Goal: Transaction & Acquisition: Purchase product/service

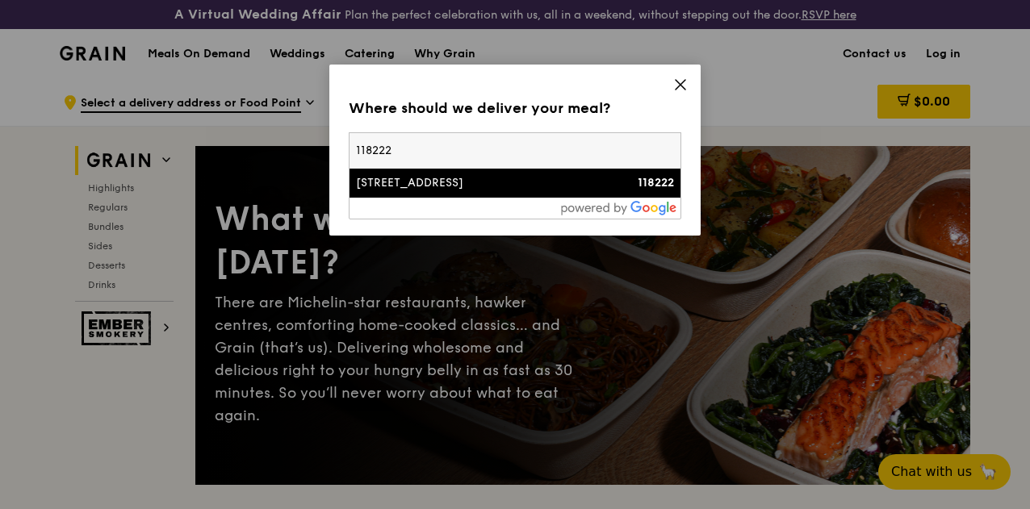
type input "118222"
click at [456, 182] on div "[STREET_ADDRESS]" at bounding box center [475, 183] width 239 height 16
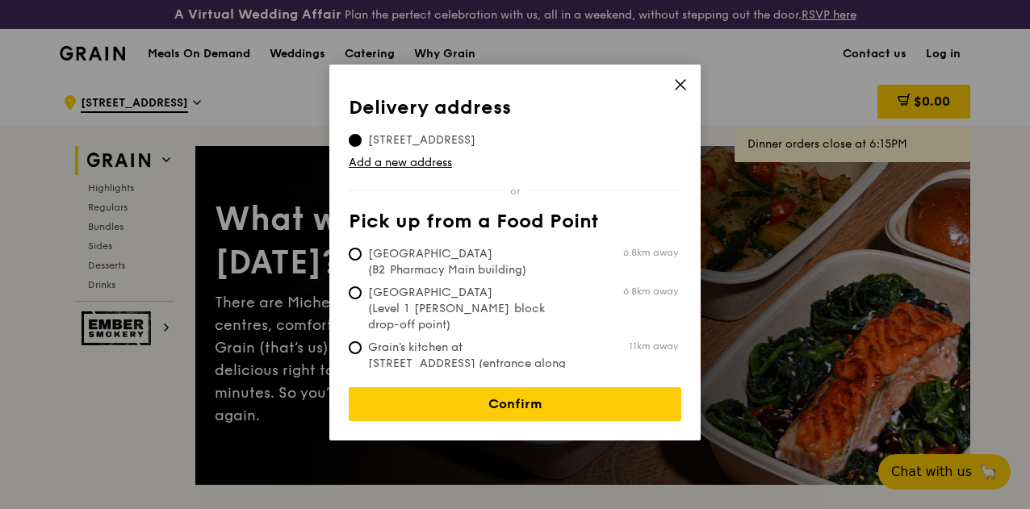
click at [677, 86] on icon at bounding box center [680, 84] width 15 height 15
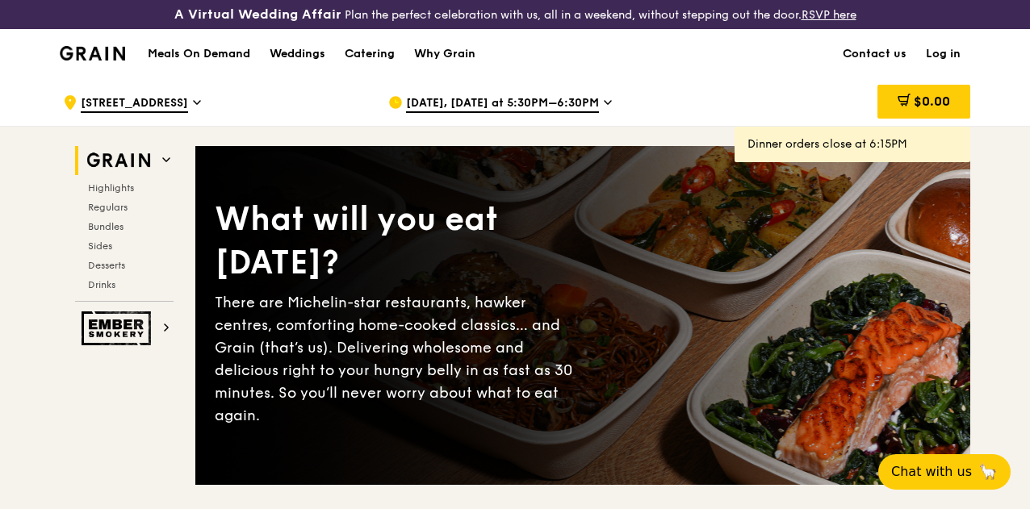
click at [528, 113] on span "[DATE], [DATE] at 5:30PM–6:30PM" at bounding box center [502, 104] width 193 height 18
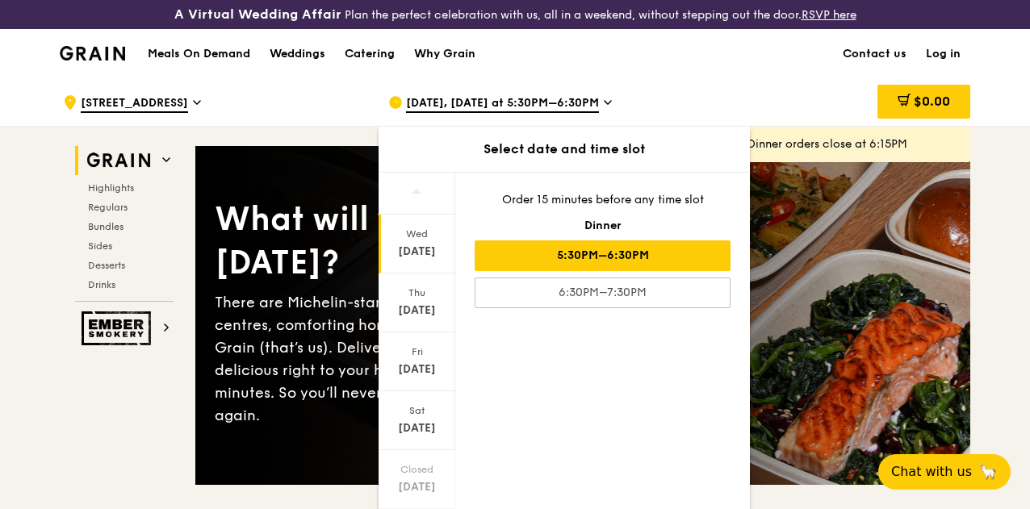
drag, startPoint x: 450, startPoint y: 383, endPoint x: 453, endPoint y: 441, distance: 58.2
click at [453, 441] on div "Wed Oct 8 Thu Oct 9 Fri Oct 10 Sat Oct 11 Closed Oct 12 Mon Oct 13 Tue Oct 14" at bounding box center [416, 341] width 77 height 336
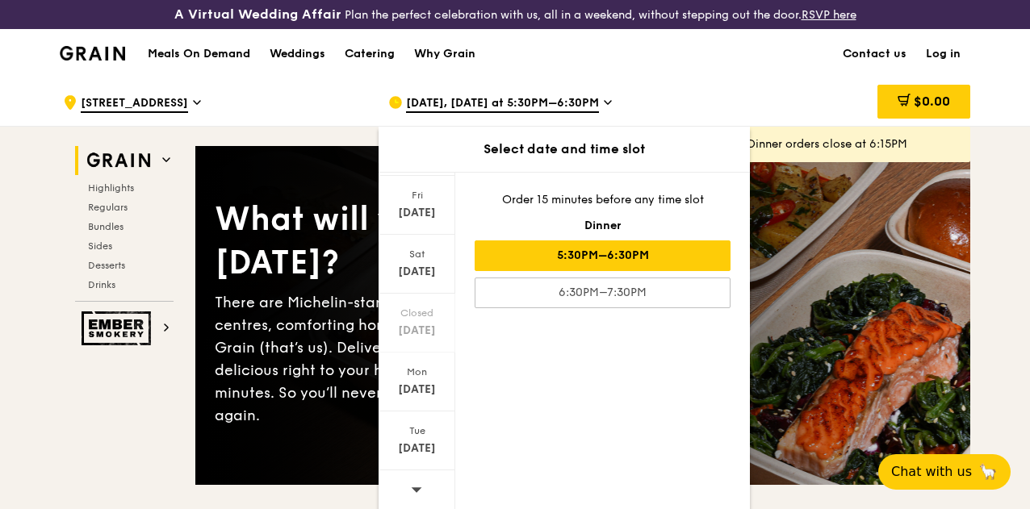
click at [705, 78] on div "Meals On Demand Weddings Catering Why Grain Contact us Log in" at bounding box center [515, 53] width 910 height 49
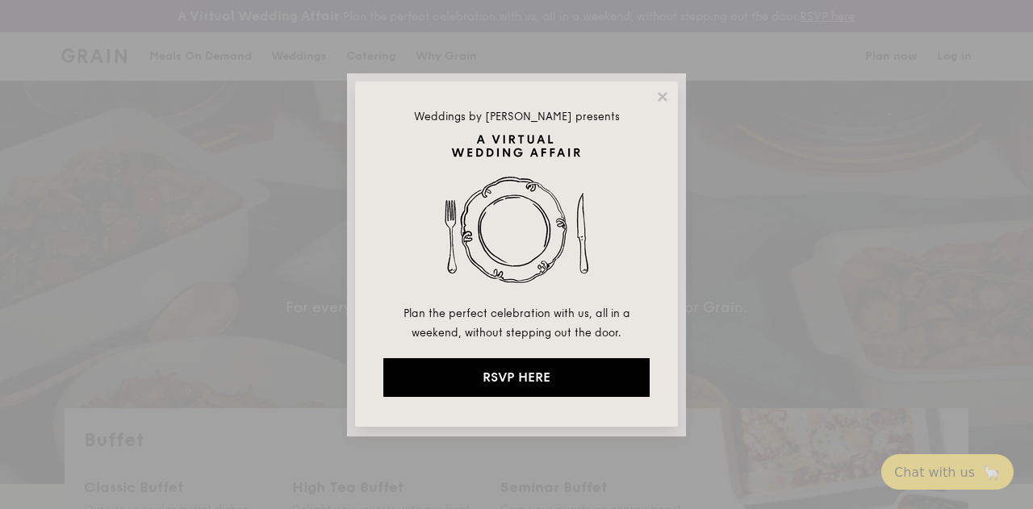
select select
click at [658, 98] on icon at bounding box center [662, 97] width 15 height 15
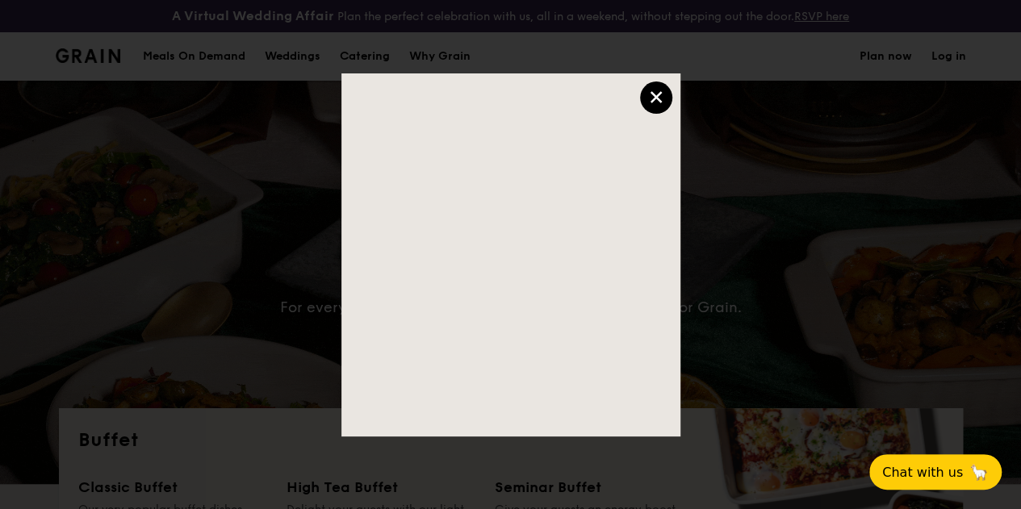
click at [658, 98] on div "×" at bounding box center [656, 97] width 32 height 32
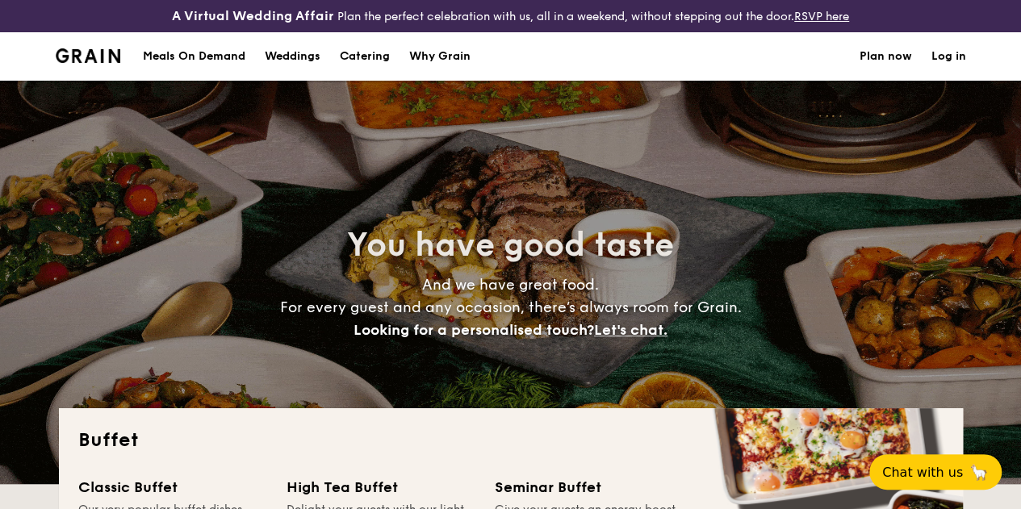
click at [954, 66] on link "Log in" at bounding box center [948, 56] width 35 height 48
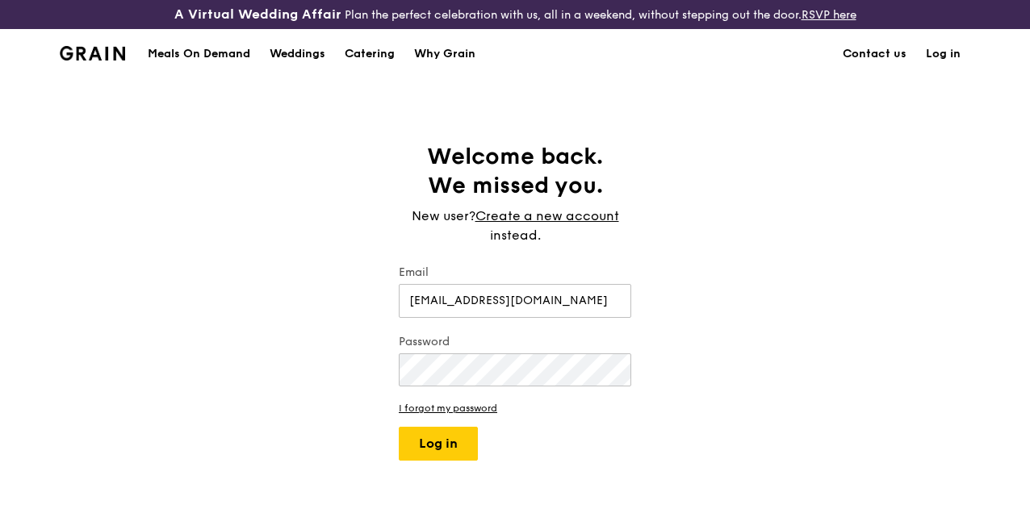
type input "csanto20@its.jnj.com"
click at [445, 458] on button "Log in" at bounding box center [438, 444] width 79 height 34
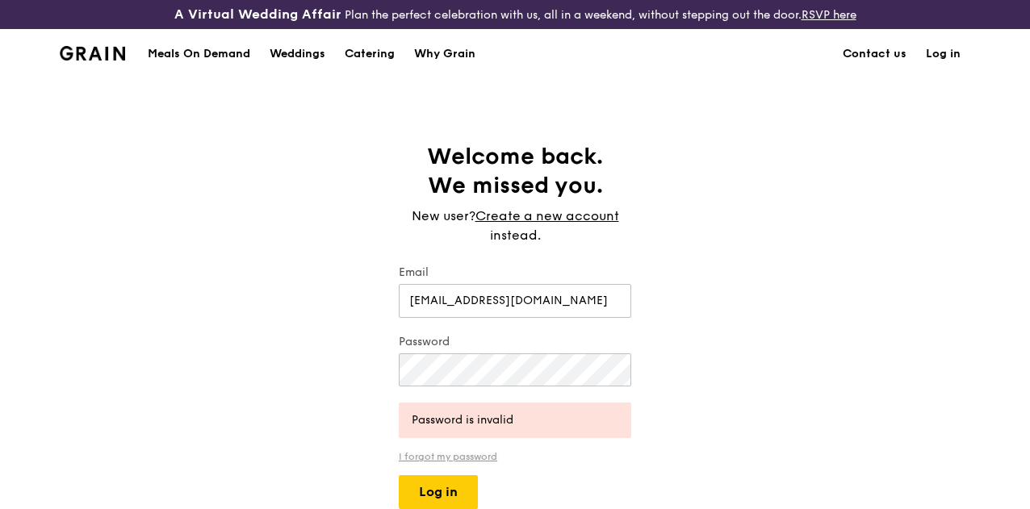
click at [439, 462] on link "I forgot my password" at bounding box center [515, 456] width 232 height 11
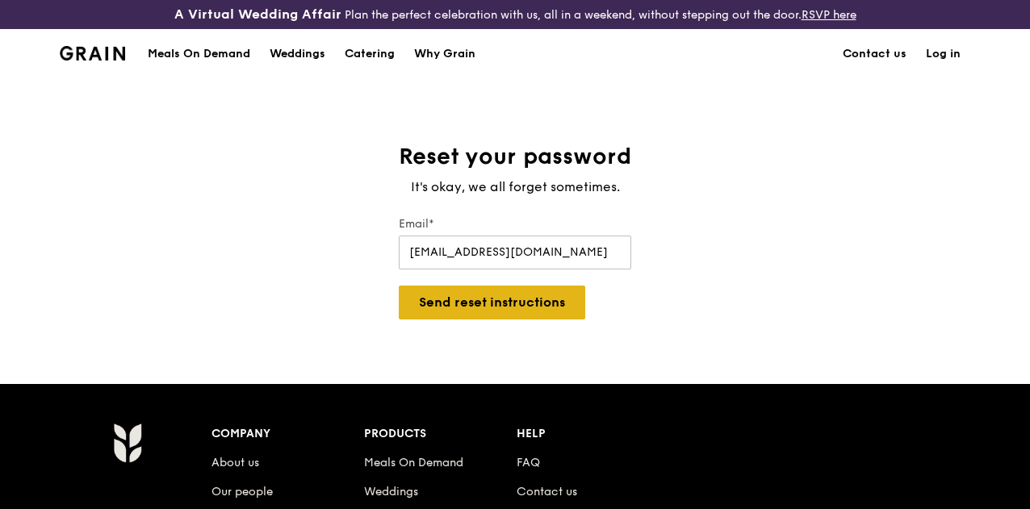
type input "csanto20@its.jnj.com"
click at [496, 314] on button "Send reset instructions" at bounding box center [492, 303] width 186 height 34
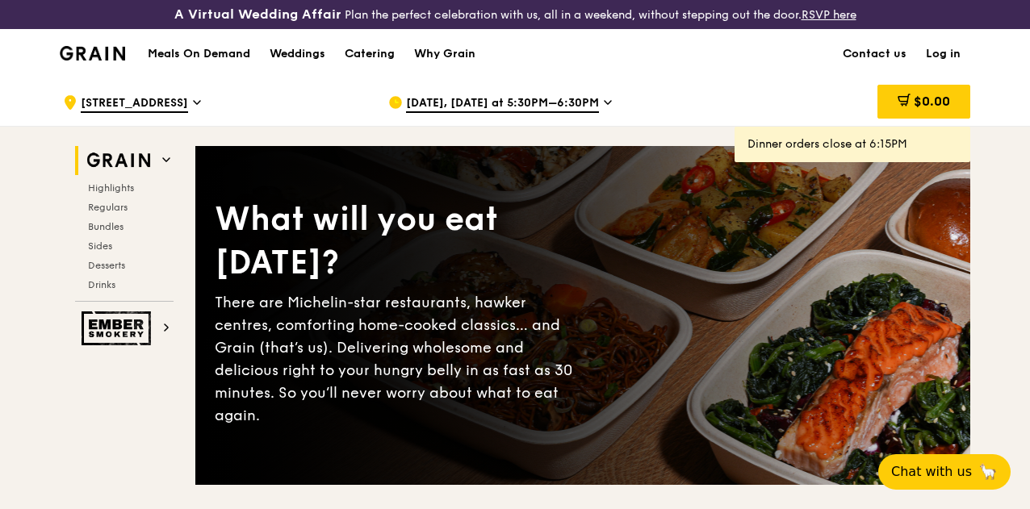
click at [485, 113] on span "[DATE], [DATE] at 5:30PM–6:30PM" at bounding box center [502, 104] width 193 height 18
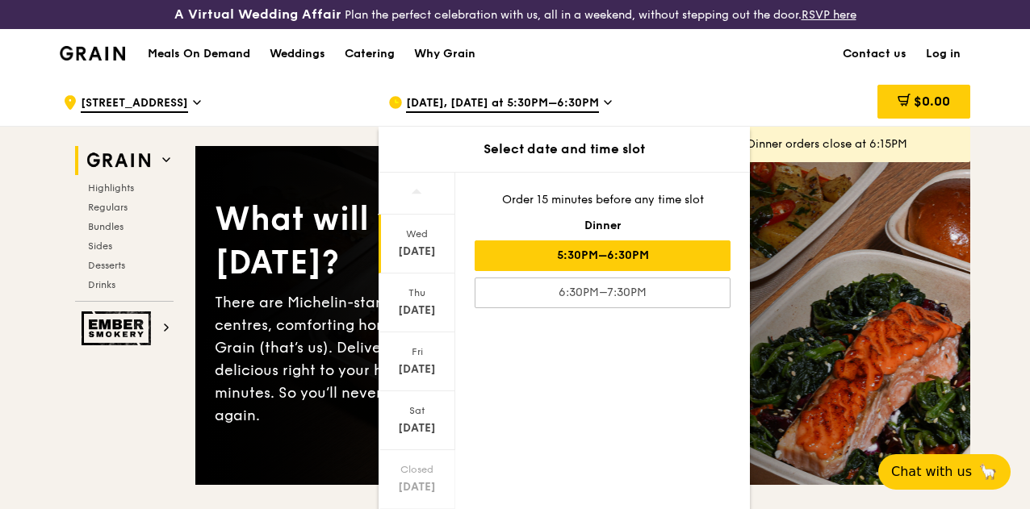
click at [604, 110] on icon at bounding box center [608, 102] width 8 height 15
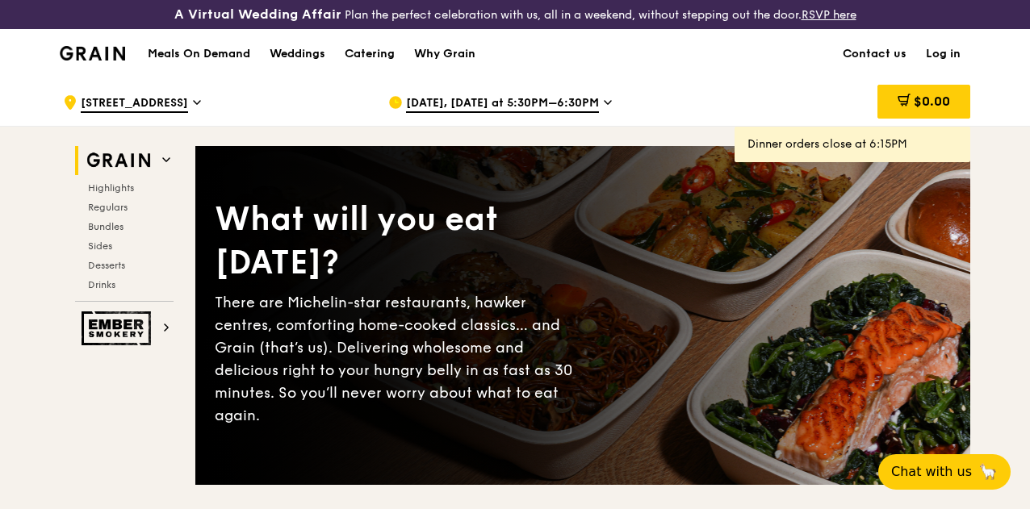
click at [604, 110] on icon at bounding box center [608, 102] width 8 height 15
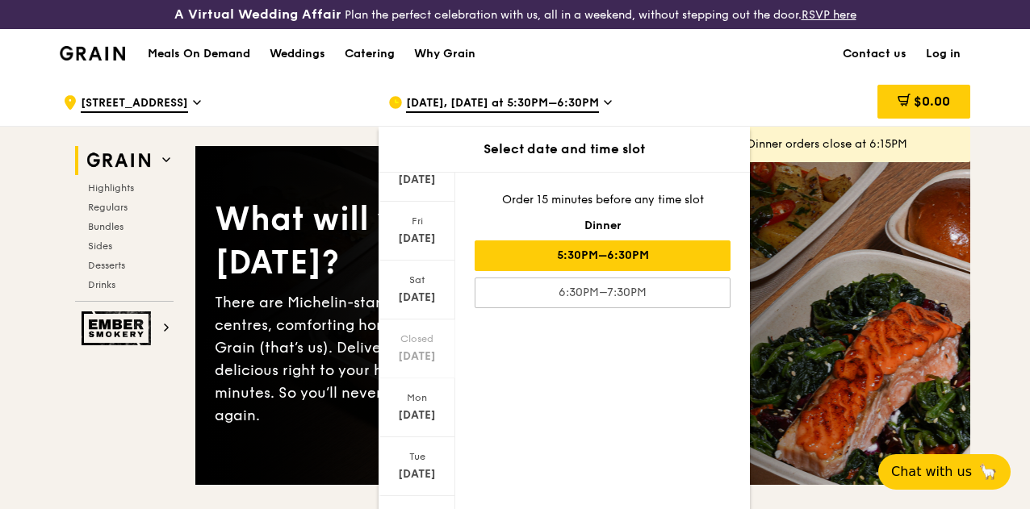
scroll to position [157, 0]
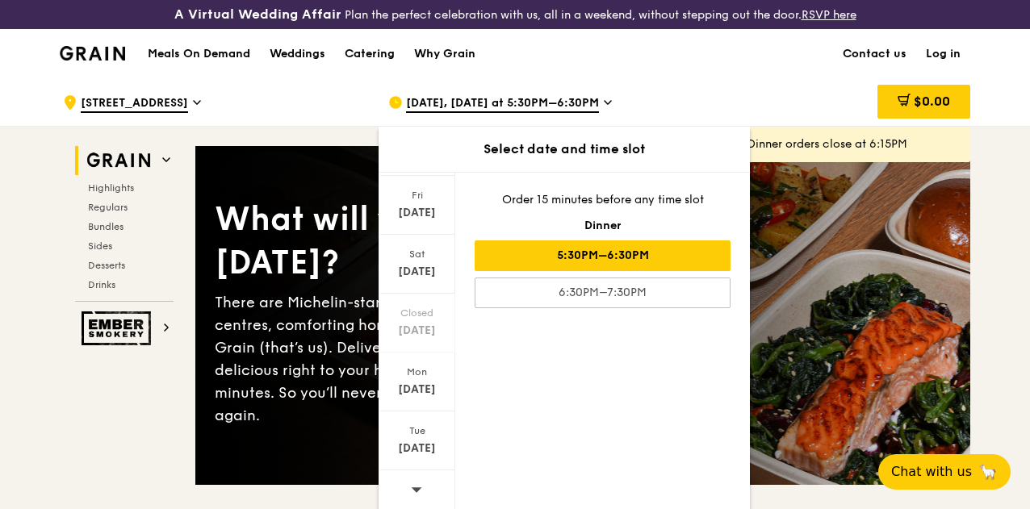
click at [419, 492] on span at bounding box center [416, 489] width 11 height 38
drag, startPoint x: 450, startPoint y: 417, endPoint x: 451, endPoint y: 478, distance: 60.5
click at [451, 478] on div "Wed Oct 15 Thu Oct 16 Fri Oct 17 Sat Oct 18 Closed Oct 19 Closed Oct 20 Tue Oct…" at bounding box center [416, 341] width 77 height 336
click at [419, 495] on icon at bounding box center [416, 489] width 11 height 12
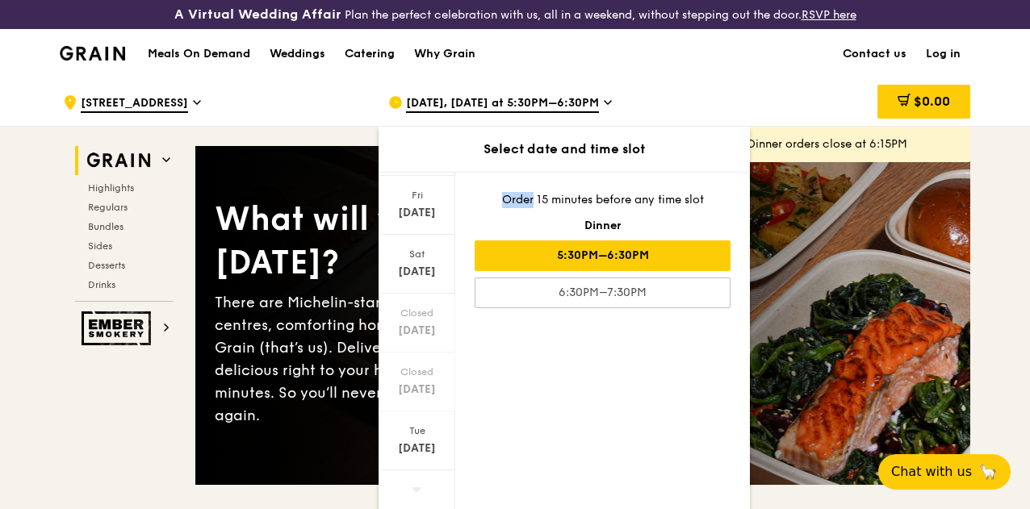
click at [419, 495] on icon at bounding box center [416, 489] width 11 height 12
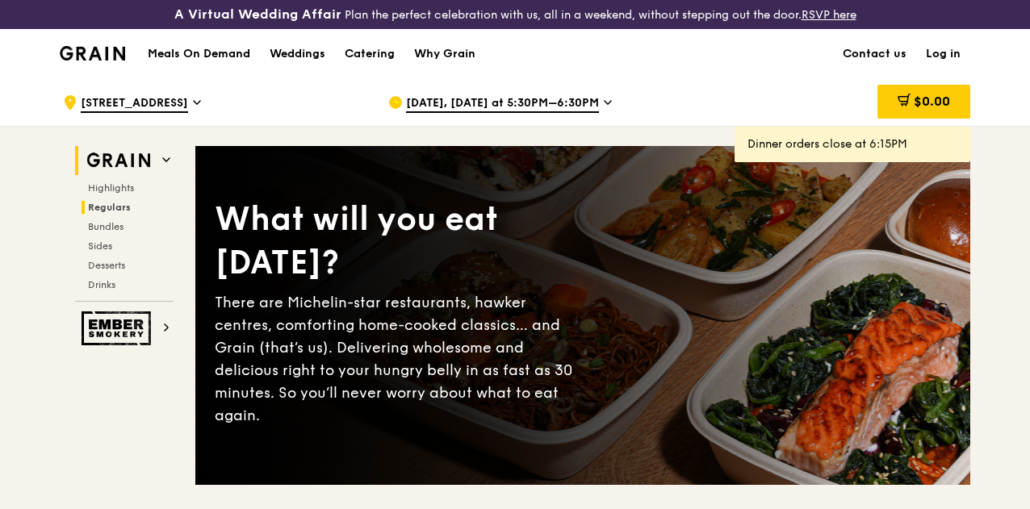
click at [103, 213] on span "Regulars" at bounding box center [109, 207] width 43 height 11
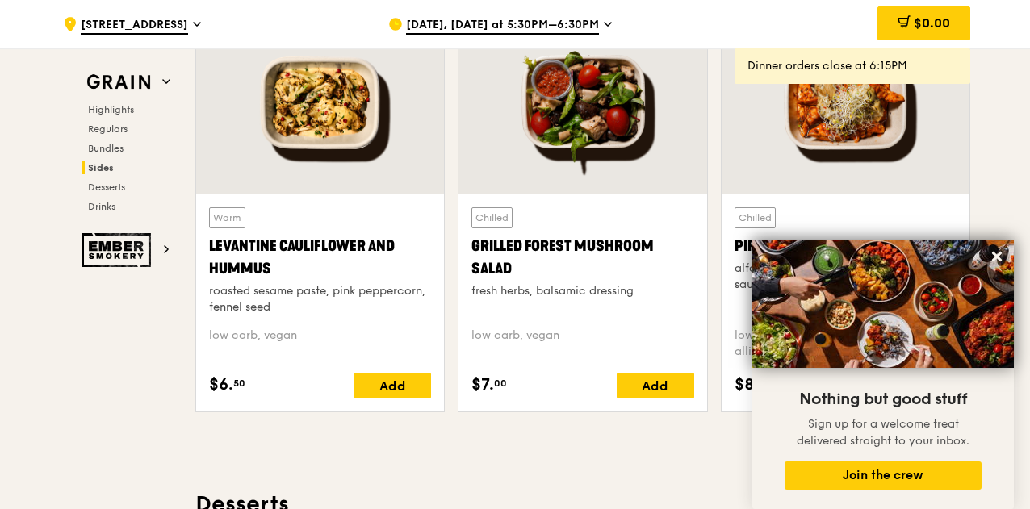
scroll to position [4152, 0]
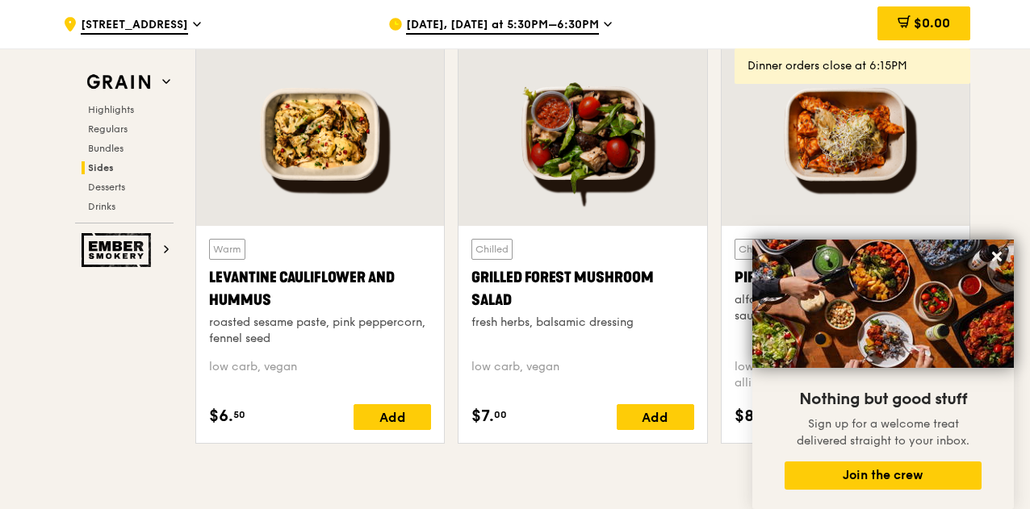
click at [994, 256] on icon at bounding box center [997, 257] width 10 height 10
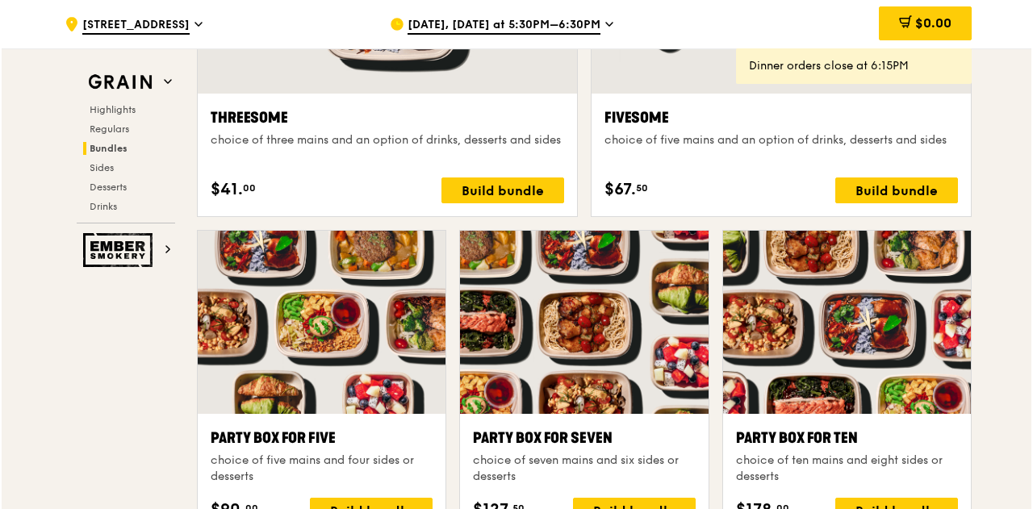
scroll to position [3087, 0]
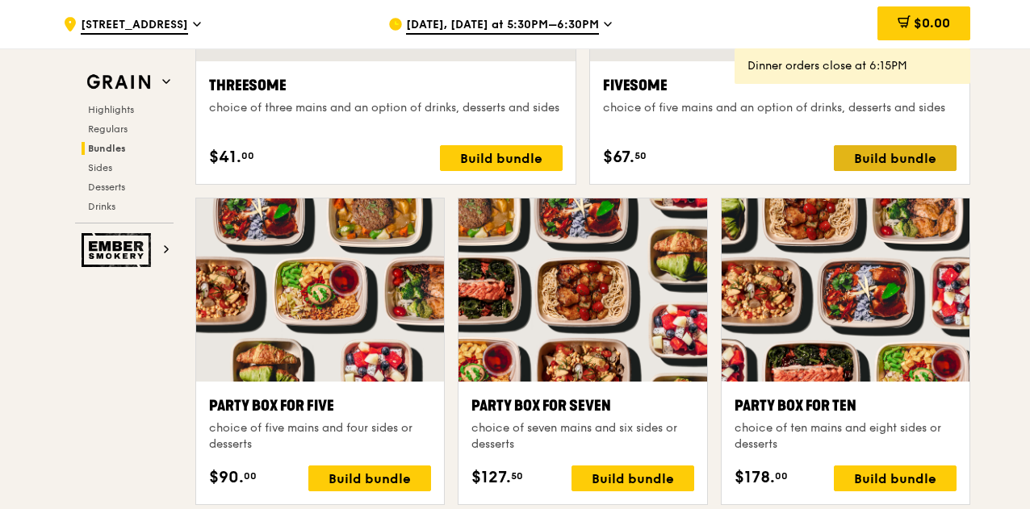
click at [885, 169] on div "Build bundle" at bounding box center [894, 158] width 123 height 26
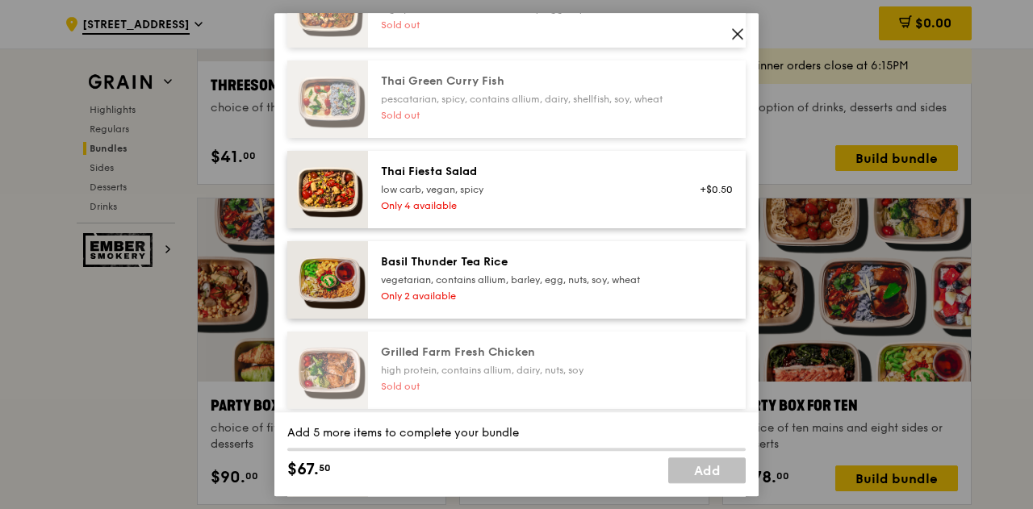
scroll to position [0, 0]
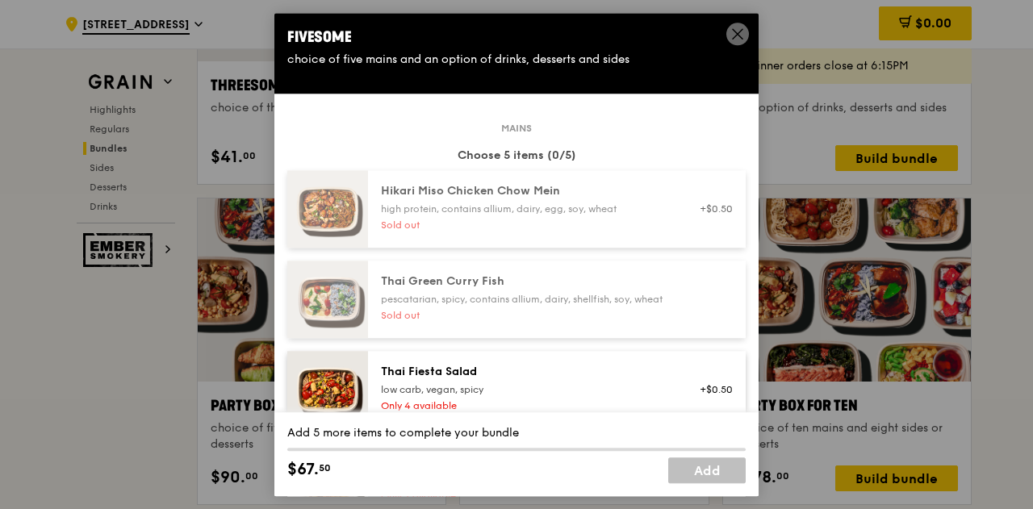
click at [736, 28] on icon at bounding box center [737, 34] width 15 height 15
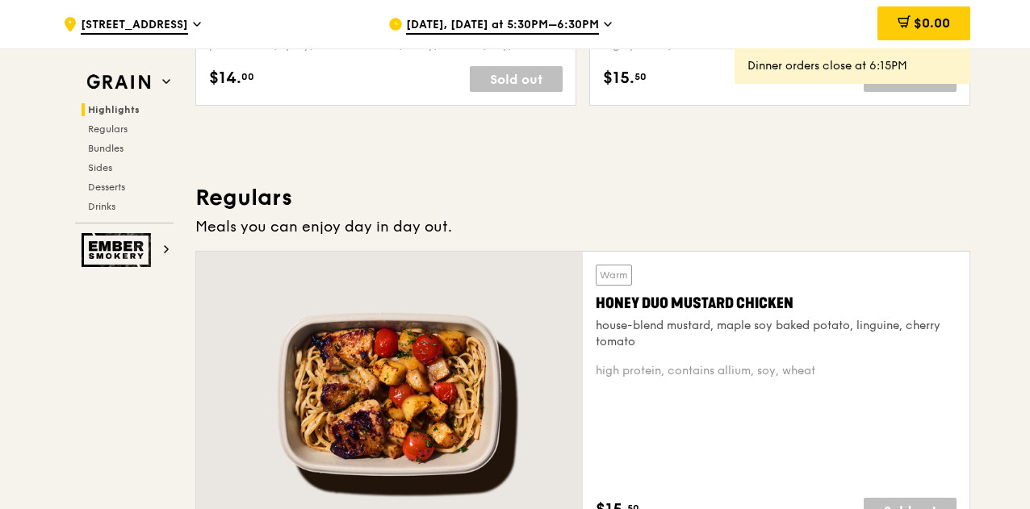
scroll to position [508, 0]
